Goal: Information Seeking & Learning: Learn about a topic

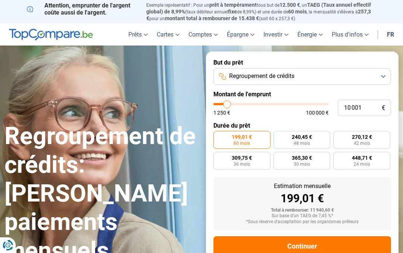
type input "13 250"
type input "13250"
type input "13 500"
type input "13500"
type input "13 750"
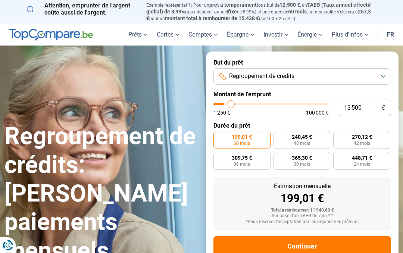
type input "13750"
type input "14 500"
type input "14500"
type input "15 000"
type input "15000"
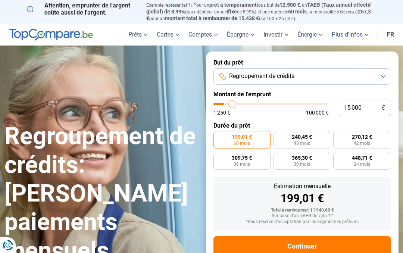
type input "15 500"
type input "15500"
type input "16 000"
type input "16000"
type input "16 250"
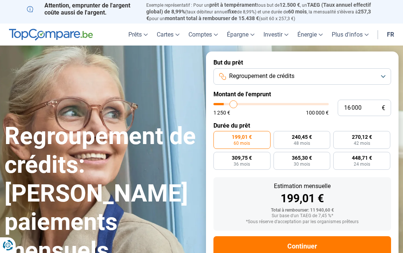
type input "16250"
type input "16 750"
type input "16750"
type input "17 250"
type input "17250"
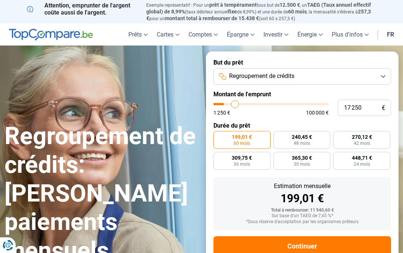
type input "17 750"
type input "17750"
type input "18 000"
type input "18000"
type input "18 250"
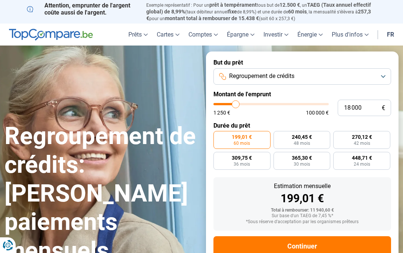
type input "18250"
type input "18 750"
type input "18750"
type input "19 000"
type input "19000"
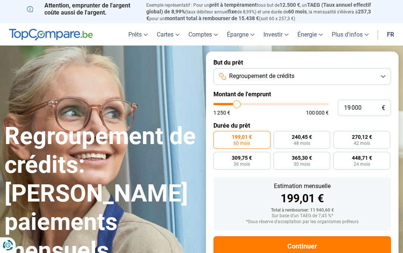
type input "19 500"
type input "19500"
type input "19 750"
type input "19750"
type input "20 000"
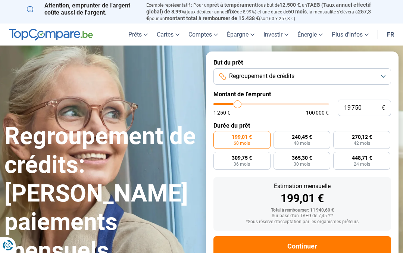
type input "20000"
type input "20 500"
type input "20500"
type input "20 750"
type input "20750"
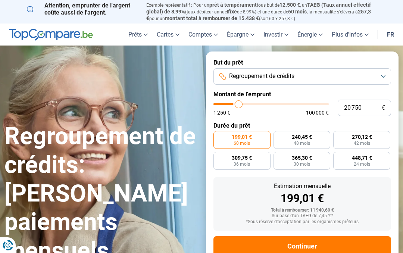
type input "21 000"
type input "21000"
type input "21 500"
type input "21500"
type input "21 750"
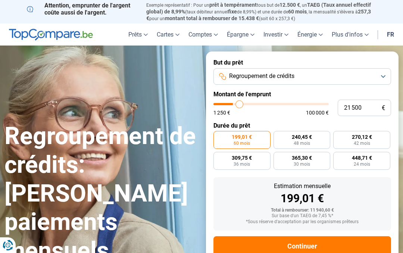
type input "21750"
type input "22 250"
type input "22250"
type input "22 500"
type input "22500"
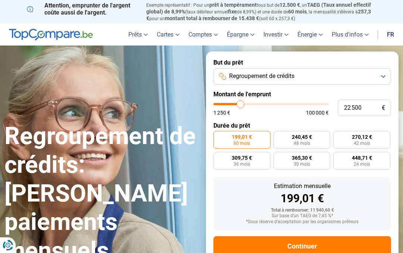
type input "22 750"
type input "22750"
type input "23 250"
type input "23250"
type input "23 500"
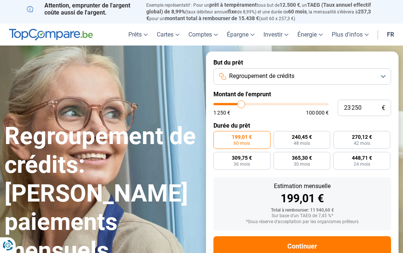
type input "23500"
type input "23 750"
type input "23750"
type input "24 250"
type input "24250"
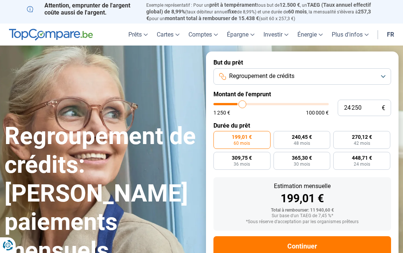
type input "24 500"
type input "24500"
type input "25 000"
type input "25000"
type input "25 250"
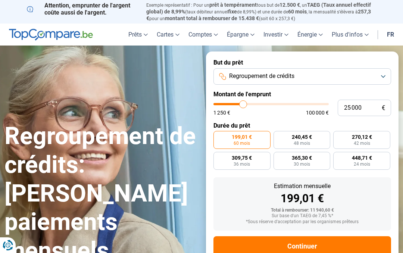
type input "25250"
type input "25 500"
type input "25500"
type input "26 000"
type input "26000"
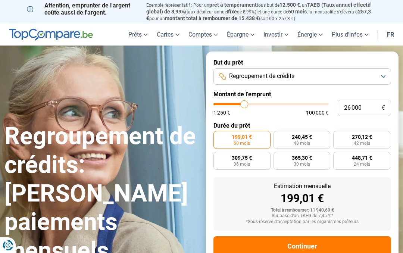
type input "26 250"
type input "26250"
type input "26 750"
type input "26750"
type input "27 000"
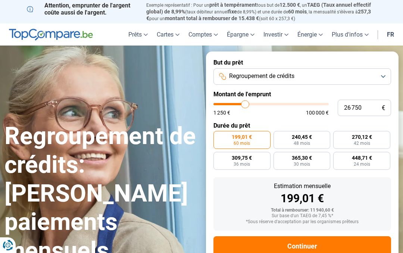
type input "27000"
type input "27 250"
type input "27250"
type input "27 750"
type input "27750"
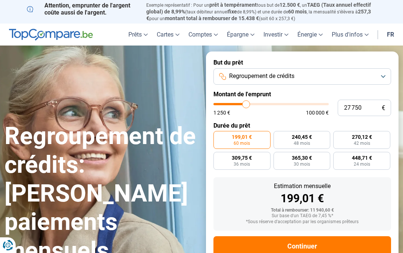
type input "28 000"
type input "28000"
type input "28 250"
type input "28250"
type input "28 000"
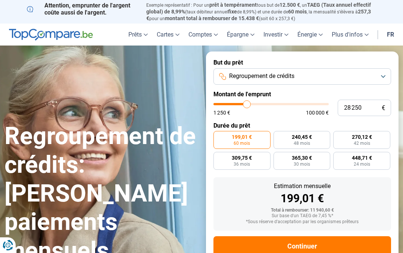
type input "28000"
type input "27 750"
type input "27750"
type input "28 000"
type input "28000"
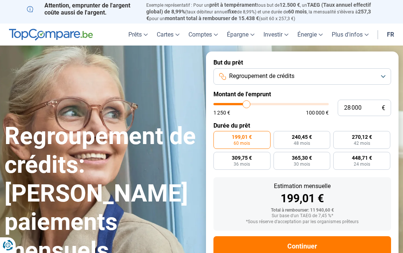
type input "28 250"
type input "28250"
type input "28 750"
type input "28750"
type input "29 000"
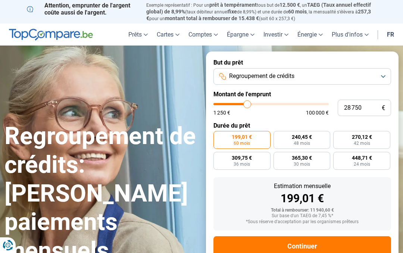
type input "29000"
type input "29 500"
type input "29500"
type input "29 750"
type input "29750"
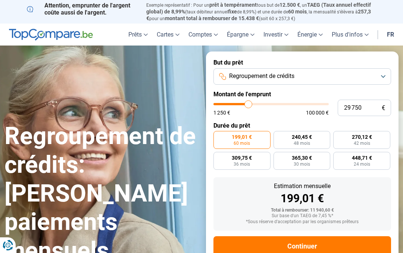
type input "30 000"
type input "30000"
type input "30 500"
type input "30500"
type input "30 750"
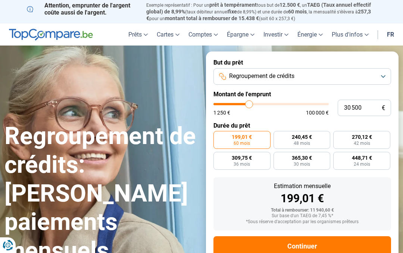
type input "30750"
type input "31 000"
type input "31000"
radio input "false"
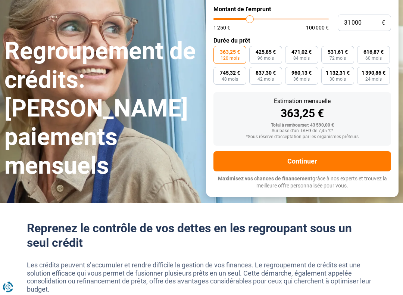
scroll to position [85, 0]
type input "32 250"
type input "32250"
type input "32 500"
type input "32500"
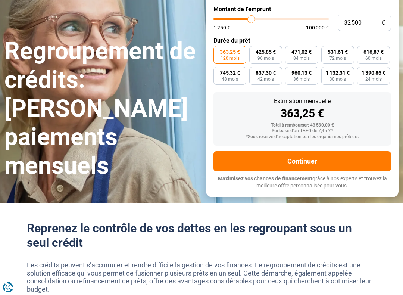
type input "32 750"
type input "32750"
type input "33 250"
type input "33250"
type input "33 500"
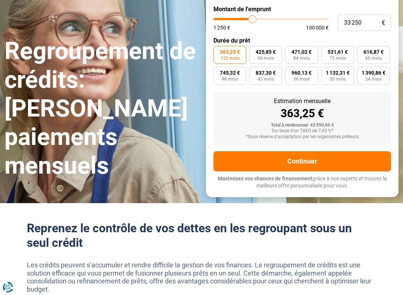
type input "33500"
type input "33 750"
type input "33750"
type input "34 250"
type input "34250"
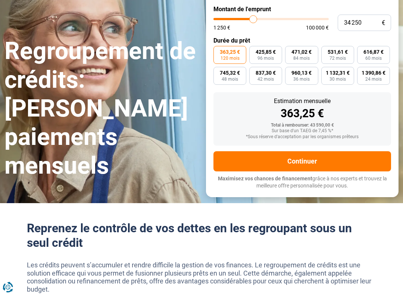
type input "34 500"
type input "34500"
type input "35 000"
type input "35000"
type input "35 250"
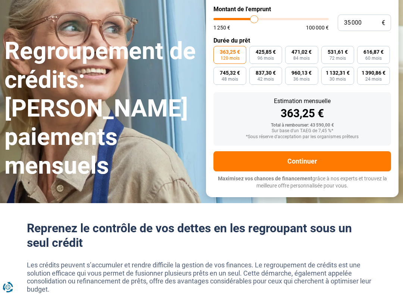
type input "35250"
type input "35 500"
type input "35500"
type input "36 000"
type input "36000"
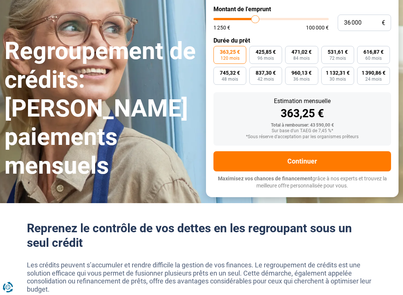
type input "36 250"
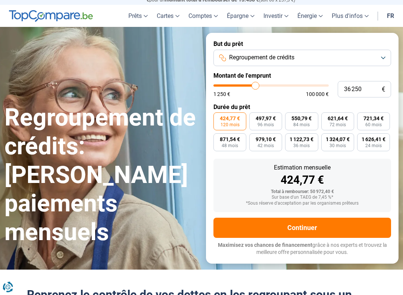
scroll to position [19, 0]
click at [341, 29] on section "Regroupement de crédits: [PERSON_NAME] paiements mensuels Regroupement de crédi…" at bounding box center [201, 148] width 403 height 242
type input "32250"
click at [251, 86] on input "range" at bounding box center [271, 85] width 115 height 2
type input "32 250"
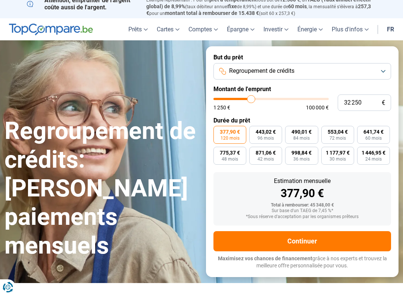
scroll to position [0, 0]
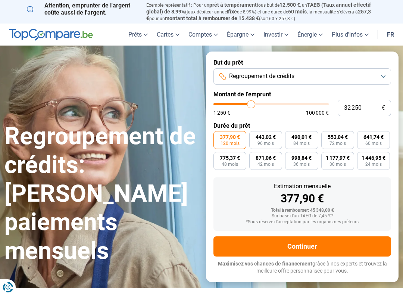
type input "27500"
click at [246, 103] on input "range" at bounding box center [271, 104] width 115 height 2
type input "30 500"
type input "30500"
type input "30 750"
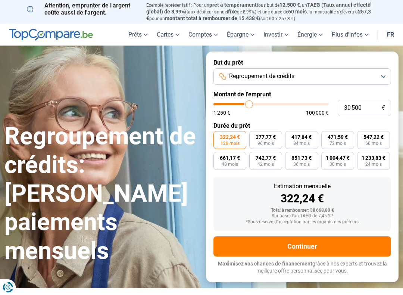
type input "30750"
type input "31 500"
type input "31500"
type input "31 750"
type input "31750"
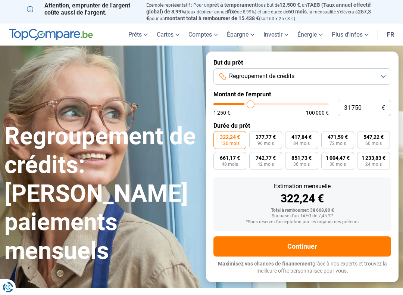
type input "32 250"
type input "32250"
type input "32 500"
type input "32500"
type input "32 750"
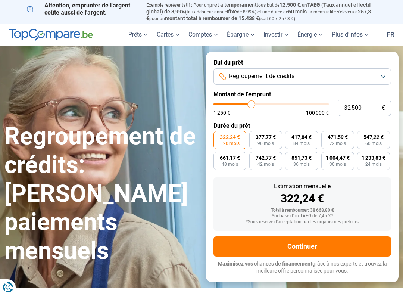
type input "32750"
type input "33 250"
type input "33250"
type input "33 500"
type input "33500"
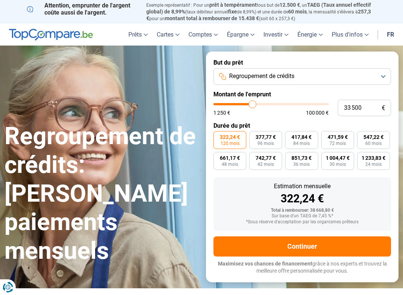
type input "33 750"
type input "33750"
type input "34 250"
type input "34250"
type input "34 500"
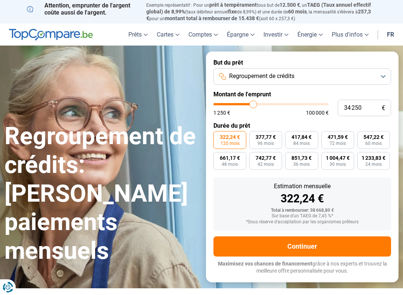
type input "34500"
type input "35 000"
type input "35000"
type input "35 250"
type input "35250"
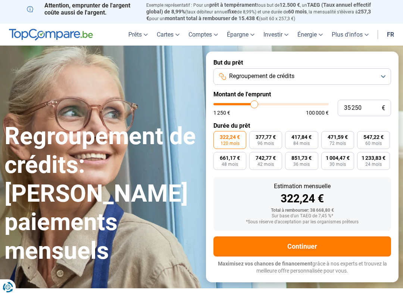
type input "35 500"
type input "35500"
type input "36 000"
type input "36000"
type input "36 250"
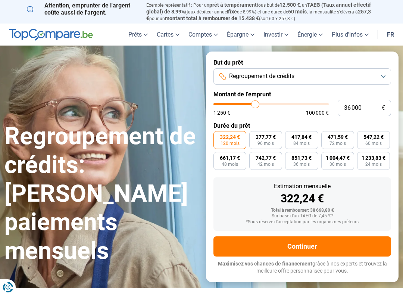
type input "36250"
type input "36 750"
type input "36750"
type input "36 250"
type input "36250"
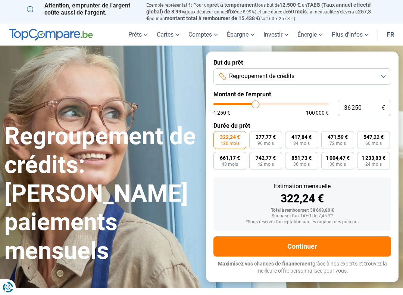
type input "36 000"
type input "36000"
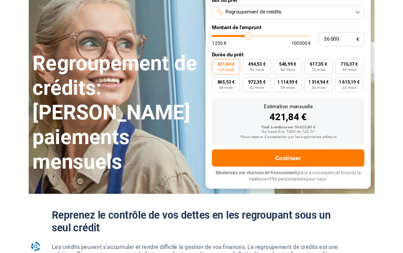
scroll to position [83, 0]
